Goal: Browse casually

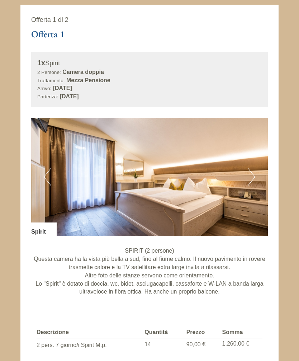
scroll to position [388, 0]
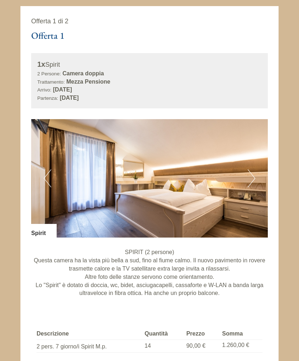
click at [250, 176] on button "Next" at bounding box center [252, 178] width 8 height 18
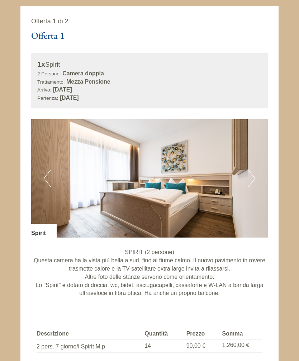
click at [248, 177] on img at bounding box center [149, 178] width 237 height 118
click at [253, 173] on button "Next" at bounding box center [252, 178] width 8 height 18
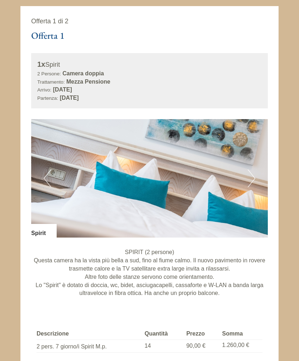
click at [247, 175] on img at bounding box center [149, 178] width 237 height 118
click at [252, 176] on button "Next" at bounding box center [252, 178] width 8 height 18
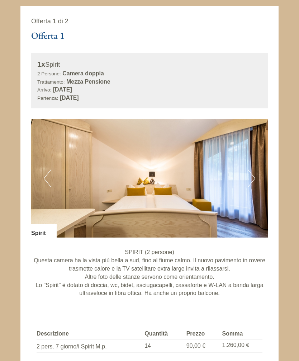
click at [251, 172] on button "Next" at bounding box center [252, 178] width 8 height 18
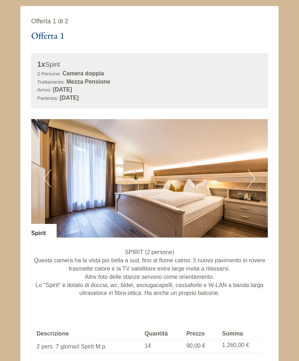
click at [253, 176] on button "Next" at bounding box center [252, 178] width 8 height 18
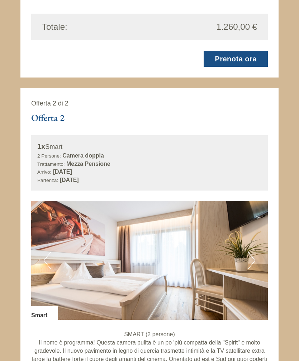
scroll to position [744, 0]
click at [252, 254] on button "Next" at bounding box center [252, 261] width 8 height 18
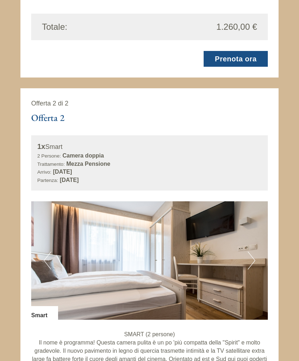
click at [251, 255] on button "Next" at bounding box center [252, 261] width 8 height 18
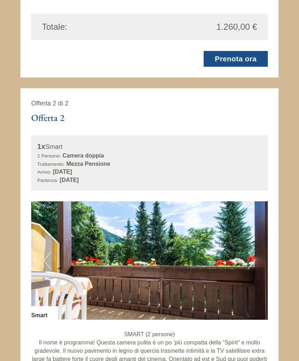
click at [253, 252] on button "Next" at bounding box center [252, 261] width 8 height 18
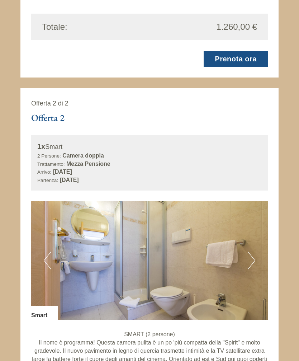
click at [250, 255] on button "Next" at bounding box center [252, 261] width 8 height 18
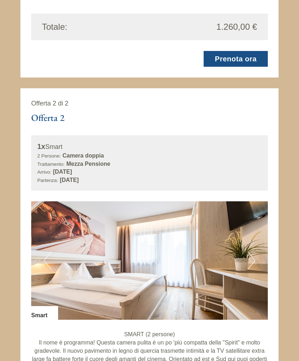
click at [253, 252] on button "Next" at bounding box center [252, 261] width 8 height 18
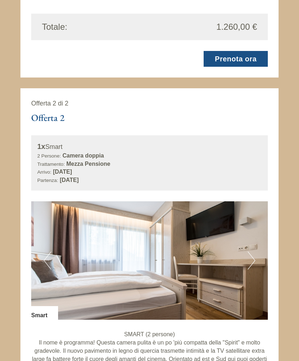
click at [248, 255] on button "Next" at bounding box center [252, 261] width 8 height 18
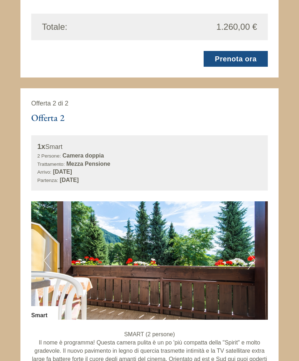
click at [254, 257] on button "Next" at bounding box center [252, 261] width 8 height 18
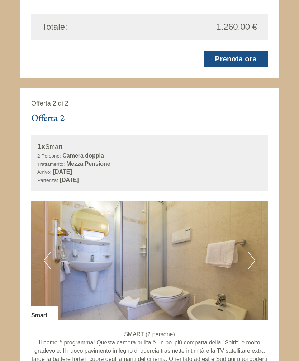
click at [255, 258] on button "Next" at bounding box center [252, 261] width 8 height 18
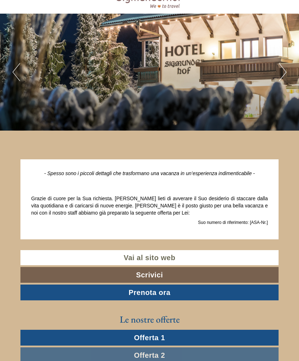
scroll to position [0, 0]
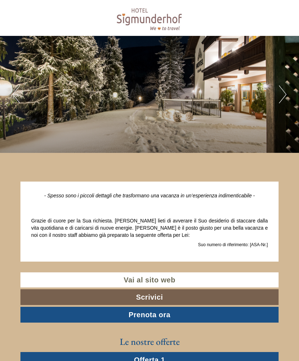
click at [282, 93] on button "Next" at bounding box center [283, 94] width 8 height 18
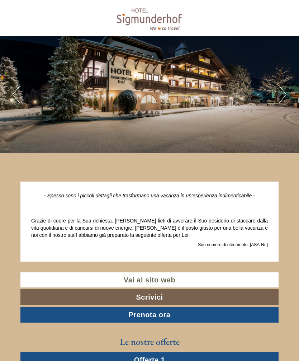
click at [281, 95] on button "Next" at bounding box center [283, 94] width 8 height 18
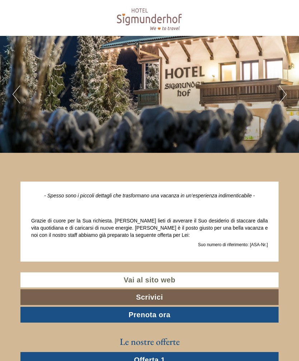
click at [283, 94] on button "Next" at bounding box center [283, 94] width 8 height 18
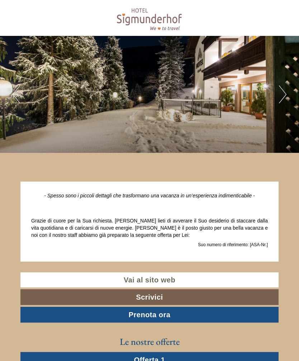
click at [284, 92] on button "Next" at bounding box center [283, 94] width 8 height 18
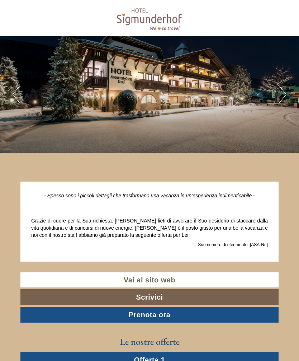
click at [283, 90] on button "Next" at bounding box center [283, 94] width 8 height 18
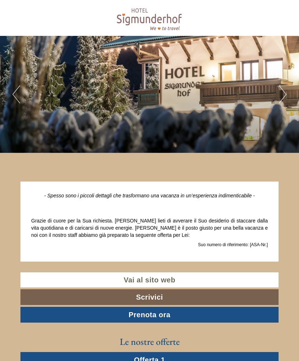
click at [285, 90] on button "Next" at bounding box center [283, 94] width 8 height 18
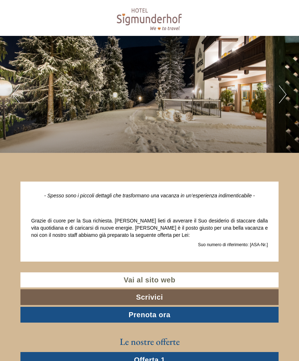
click at [285, 89] on button "Next" at bounding box center [283, 94] width 8 height 18
